Goal: Task Accomplishment & Management: Complete application form

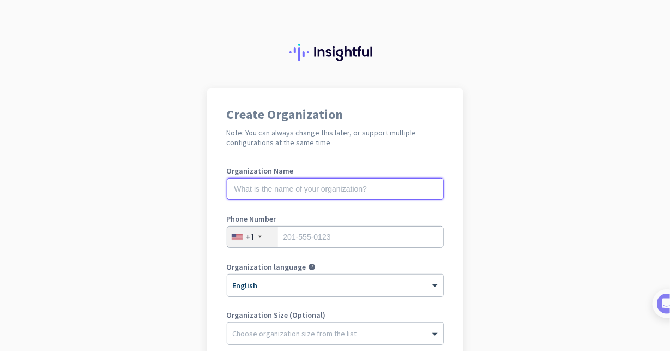
click at [362, 179] on input "text" at bounding box center [335, 189] width 217 height 22
type input "Mercor"
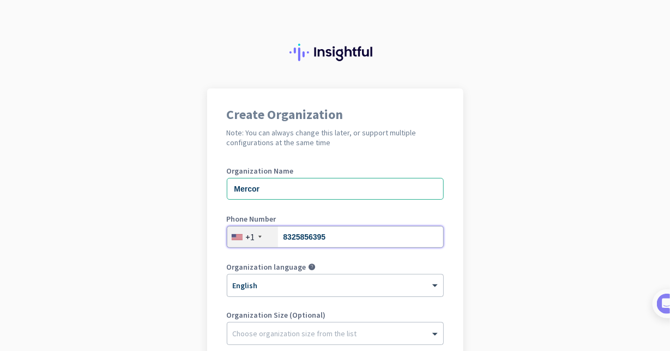
type input "8325856395"
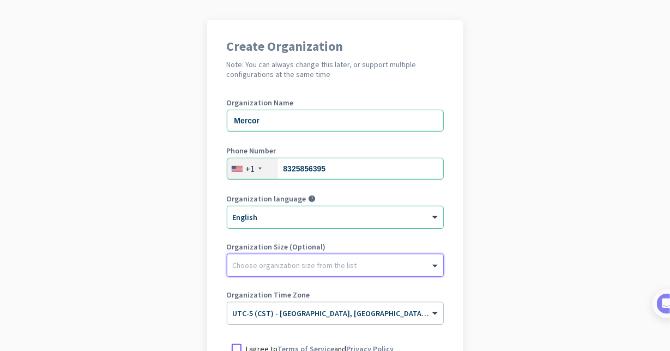
scroll to position [164, 0]
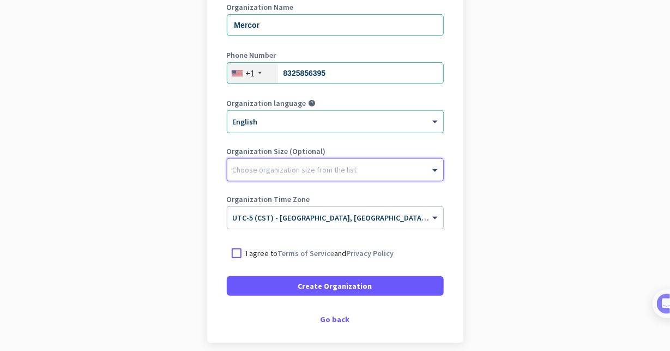
click at [386, 169] on div at bounding box center [335, 166] width 216 height 11
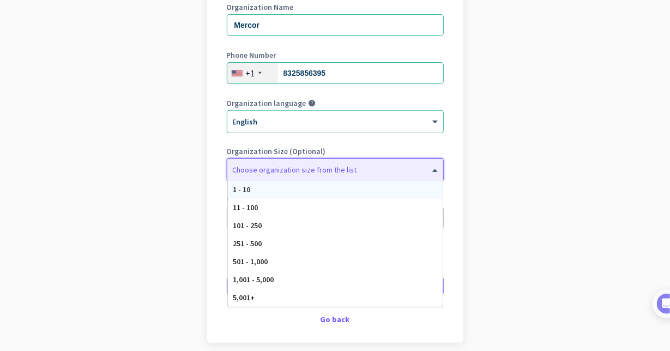
click at [386, 169] on div at bounding box center [335, 166] width 216 height 11
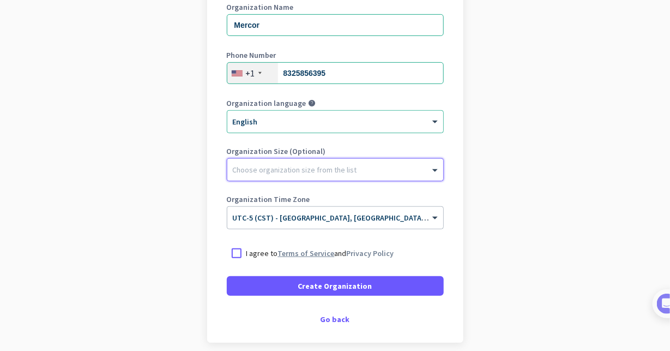
click at [280, 256] on link "Terms of Service" at bounding box center [306, 253] width 57 height 10
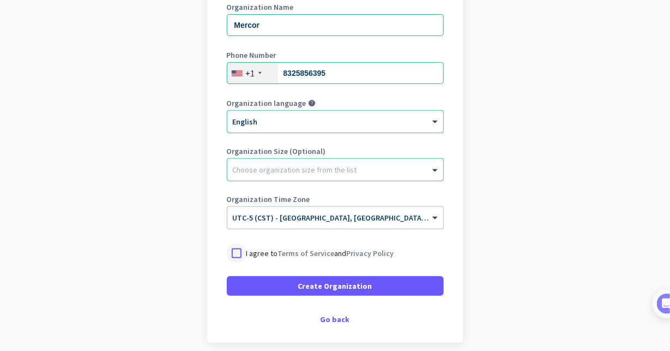
click at [228, 252] on div at bounding box center [237, 253] width 20 height 20
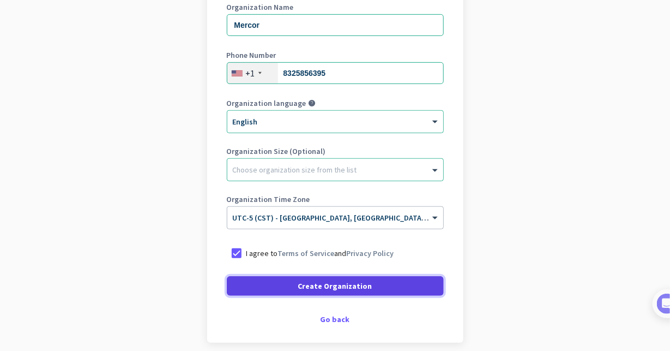
click at [275, 279] on span at bounding box center [335, 286] width 217 height 26
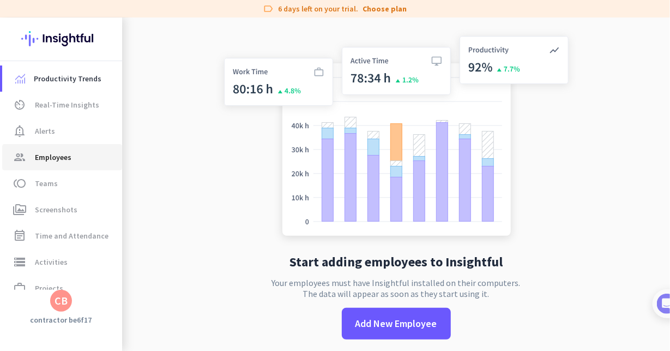
click at [100, 146] on link "group Employees" at bounding box center [62, 157] width 120 height 26
